Goal: Information Seeking & Learning: Learn about a topic

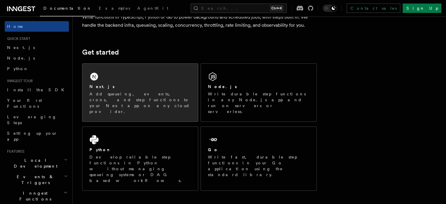
click at [141, 79] on div "Next.js Add queueing, events, crons, and step functions to your Next app on any…" at bounding box center [140, 93] width 116 height 58
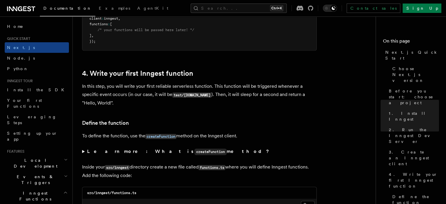
scroll to position [909, 0]
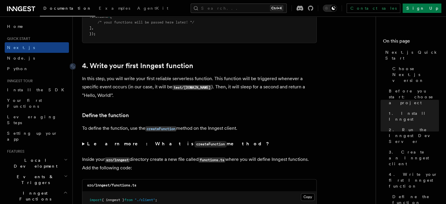
click at [119, 66] on link "4. Write your first Inngest function" at bounding box center [137, 66] width 111 height 8
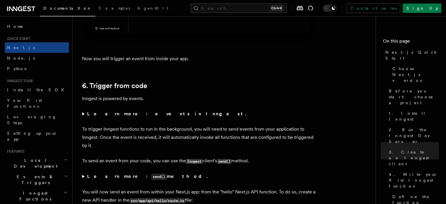
scroll to position [2937, 0]
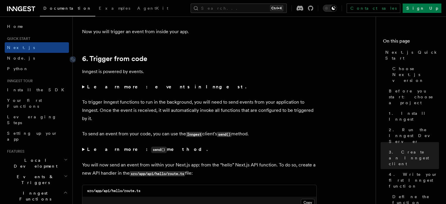
click at [111, 59] on link "6. Trigger from code" at bounding box center [114, 59] width 65 height 8
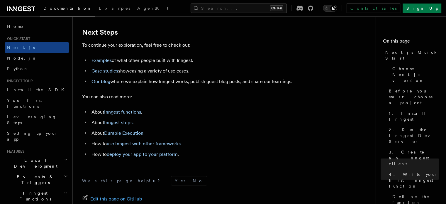
scroll to position [3669, 0]
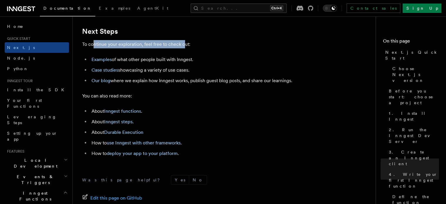
drag, startPoint x: 94, startPoint y: 56, endPoint x: 183, endPoint y: 56, distance: 88.8
click at [183, 48] on p "To continue your exploration, feel free to check out:" at bounding box center [199, 44] width 235 height 8
click at [197, 48] on p "To continue your exploration, feel free to check out:" at bounding box center [199, 44] width 235 height 8
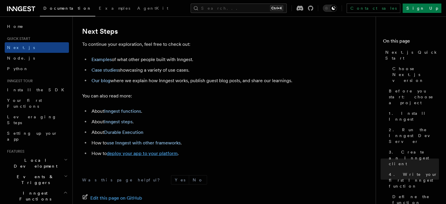
click at [143, 156] on link "deploy your app to your platform" at bounding box center [142, 153] width 71 height 6
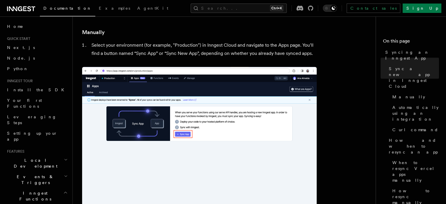
scroll to position [147, 0]
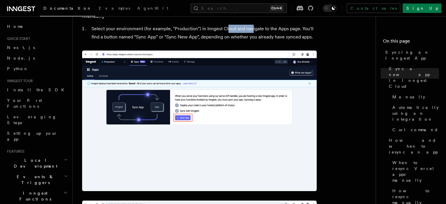
drag, startPoint x: 227, startPoint y: 28, endPoint x: 251, endPoint y: 28, distance: 23.5
click at [251, 28] on li "Select your environment (for example, "Production") in Inngest Cloud and naviga…" at bounding box center [203, 33] width 227 height 16
click at [240, 33] on li "Select your environment (for example, "Production") in Inngest Cloud and naviga…" at bounding box center [203, 33] width 227 height 16
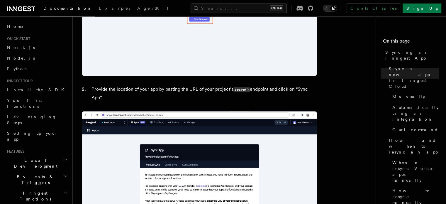
scroll to position [411, 0]
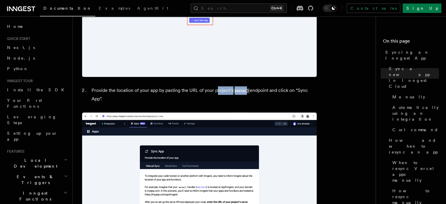
drag, startPoint x: 218, startPoint y: 92, endPoint x: 242, endPoint y: 94, distance: 23.5
click at [246, 92] on li "Provide the location of your app by pasting the URL of your project’s serve() e…" at bounding box center [203, 94] width 227 height 17
click at [235, 97] on li "Provide the location of your app by pasting the URL of your project’s serve() e…" at bounding box center [203, 94] width 227 height 17
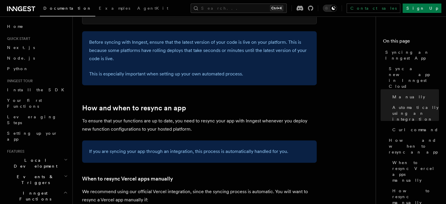
scroll to position [968, 0]
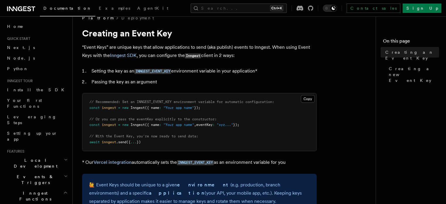
scroll to position [29, 0]
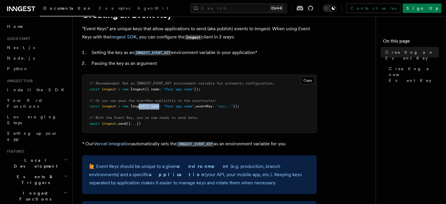
drag, startPoint x: 140, startPoint y: 107, endPoint x: 162, endPoint y: 109, distance: 21.8
click at [162, 109] on pre "// Recommended: Set an INNGEST_EVENT_KEY environment variable for automatic con…" at bounding box center [199, 103] width 234 height 57
click at [158, 115] on pre "// Recommended: Set an INNGEST_EVENT_KEY environment variable for automatic con…" at bounding box center [199, 103] width 234 height 57
drag, startPoint x: 138, startPoint y: 102, endPoint x: 215, endPoint y: 103, distance: 76.2
click at [215, 103] on pre "// Recommended: Set an INNGEST_EVENT_KEY environment variable for automatic con…" at bounding box center [199, 103] width 234 height 57
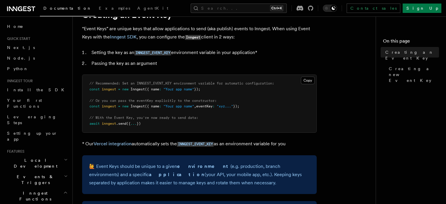
click at [182, 122] on pre "// Recommended: Set an INNGEST_EVENT_KEY environment variable for automatic con…" at bounding box center [199, 103] width 234 height 57
click at [157, 55] on code "INNGEST_EVENT_KEY" at bounding box center [152, 52] width 37 height 5
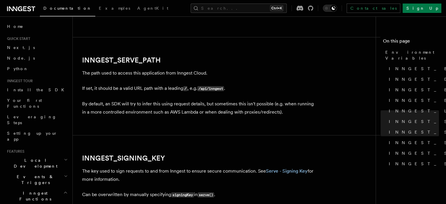
scroll to position [933, 0]
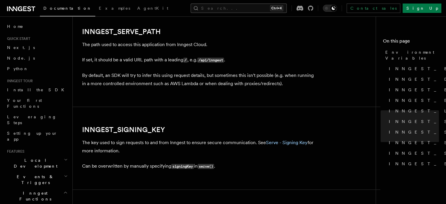
click at [236, 8] on button "Search... Ctrl+K" at bounding box center [239, 8] width 96 height 9
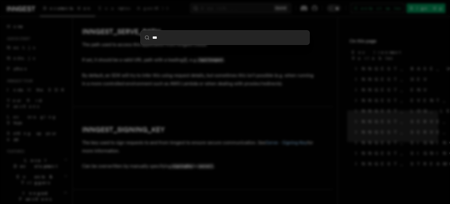
type input "****"
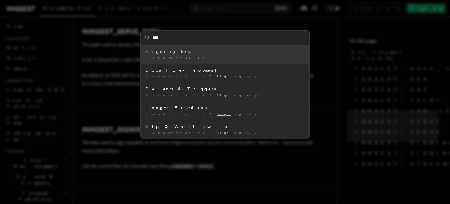
click at [161, 52] on div "Sign ing keys" at bounding box center [225, 51] width 160 height 6
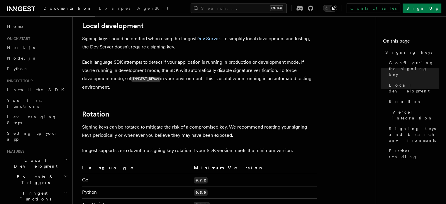
scroll to position [293, 0]
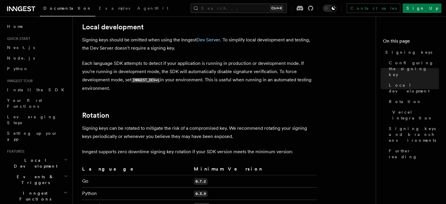
drag, startPoint x: 118, startPoint y: 56, endPoint x: 123, endPoint y: 57, distance: 4.8
click at [122, 59] on p "Each language SDK attempts to detect if your application is running in producti…" at bounding box center [199, 75] width 235 height 33
drag, startPoint x: 151, startPoint y: 59, endPoint x: 169, endPoint y: 57, distance: 18.2
click at [167, 59] on p "Each language SDK attempts to detect if your application is running in producti…" at bounding box center [199, 75] width 235 height 33
click at [212, 61] on p "Each language SDK attempts to detect if your application is running in producti…" at bounding box center [199, 75] width 235 height 33
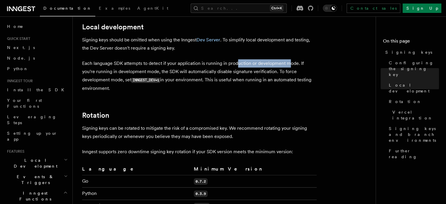
drag, startPoint x: 249, startPoint y: 57, endPoint x: 290, endPoint y: 58, distance: 41.1
click at [290, 59] on p "Each language SDK attempts to detect if your application is running in producti…" at bounding box center [199, 75] width 235 height 33
click at [172, 88] on article "Platform Deployment Signing keys Inngest uses signing keys to secure communicat…" at bounding box center [226, 175] width 289 height 884
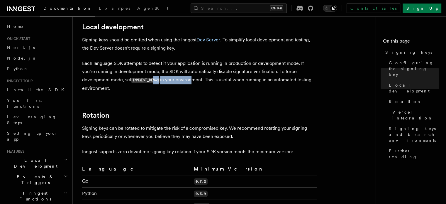
drag, startPoint x: 155, startPoint y: 73, endPoint x: 190, endPoint y: 74, distance: 34.6
click at [190, 74] on p "Each language SDK attempts to detect if your application is running in producti…" at bounding box center [199, 75] width 235 height 33
click at [208, 93] on article "Platform Deployment Signing keys Inngest uses signing keys to secure communicat…" at bounding box center [226, 175] width 289 height 884
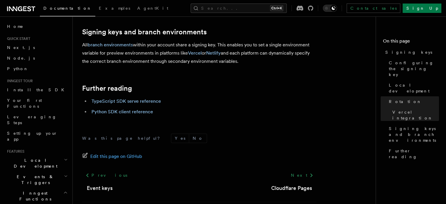
scroll to position [683, 0]
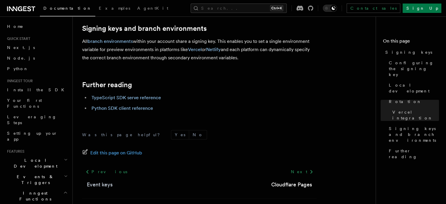
click at [96, 180] on link "Event keys" at bounding box center [100, 184] width 26 height 8
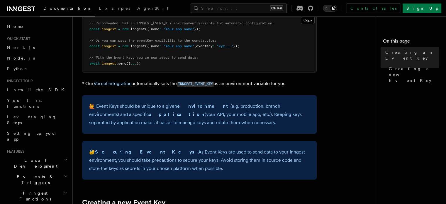
scroll to position [56, 0]
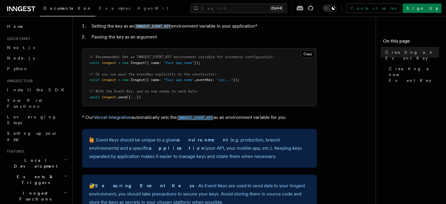
click at [194, 118] on code "INNGEST_EVENT_KEY" at bounding box center [195, 117] width 37 height 5
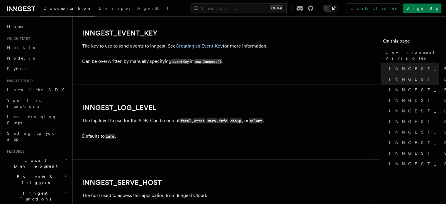
scroll to position [669, 0]
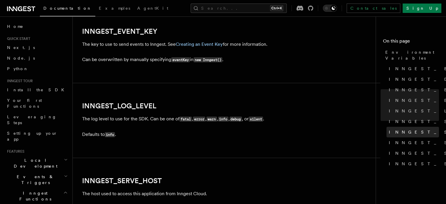
click at [389, 129] on span "INNGEST_SERVE_PATH" at bounding box center [450, 132] width 123 height 6
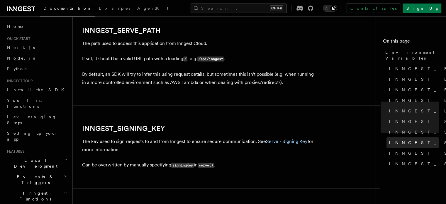
click at [389, 140] on span "INNGEST_SIGNING_KEY" at bounding box center [454, 143] width 130 height 6
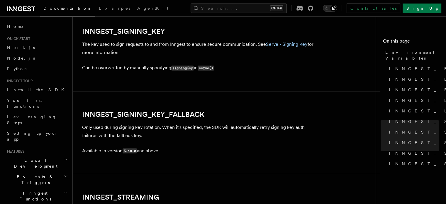
scroll to position [1032, 0]
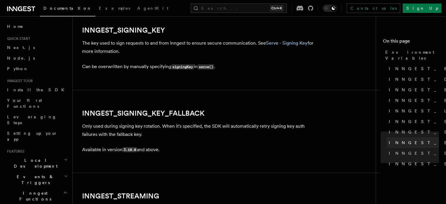
click at [389, 140] on span "INNGEST_SIGNING_KEY" at bounding box center [454, 143] width 130 height 6
drag, startPoint x: 136, startPoint y: 44, endPoint x: 174, endPoint y: 47, distance: 38.2
click at [174, 47] on p "The key used to sign requests to and from Inngest to ensure secure communicatio…" at bounding box center [199, 47] width 235 height 16
drag, startPoint x: 105, startPoint y: 69, endPoint x: 159, endPoint y: 69, distance: 54.0
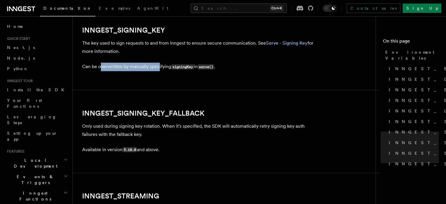
click at [159, 69] on p "Can be overwritten by manually specifying signingKey in serve() ." at bounding box center [199, 66] width 235 height 9
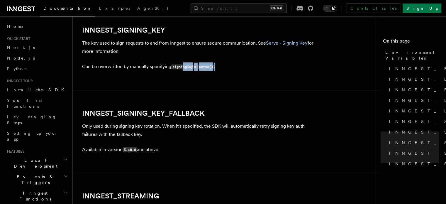
drag, startPoint x: 212, startPoint y: 73, endPoint x: 235, endPoint y: 73, distance: 22.3
click at [235, 71] on p "Can be overwritten by manually specifying signingKey in serve() ." at bounding box center [199, 66] width 235 height 9
click at [243, 71] on p "Can be overwritten by manually specifying signingKey in serve() ." at bounding box center [199, 66] width 235 height 9
click at [218, 70] on p "Can be overwritten by manually specifying signingKey in serve() ." at bounding box center [199, 66] width 235 height 9
